Goal: Information Seeking & Learning: Learn about a topic

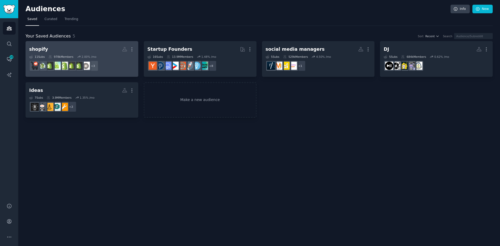
click at [75, 48] on h2 "shopify More" at bounding box center [81, 49] width 105 height 9
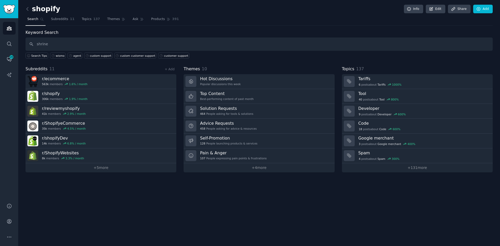
type input "shrine"
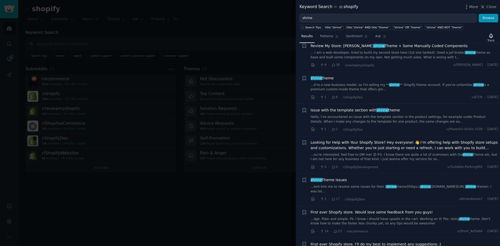
scroll to position [201, 0]
click at [334, 184] on link "...ient hire me to resolve some issues for their [ shrine theme](https:// shrin…" at bounding box center [405, 188] width 188 height 9
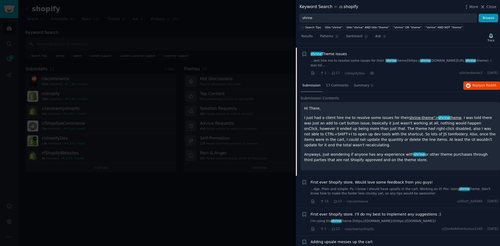
scroll to position [365, 0]
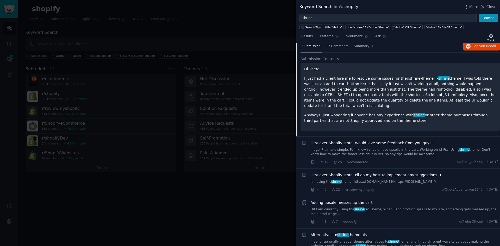
click at [339, 207] on link "Hi! I am currently using the shrine Pro Theme; When I add product upsells to my…" at bounding box center [405, 211] width 188 height 9
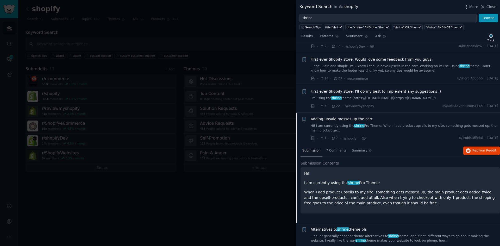
click at [362, 234] on link "...ee, or generally cheaper theme alternatives to shrine theme, and if not, dif…" at bounding box center [405, 238] width 188 height 9
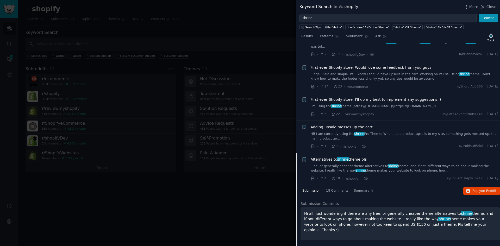
scroll to position [353, 0]
